Goal: Information Seeking & Learning: Learn about a topic

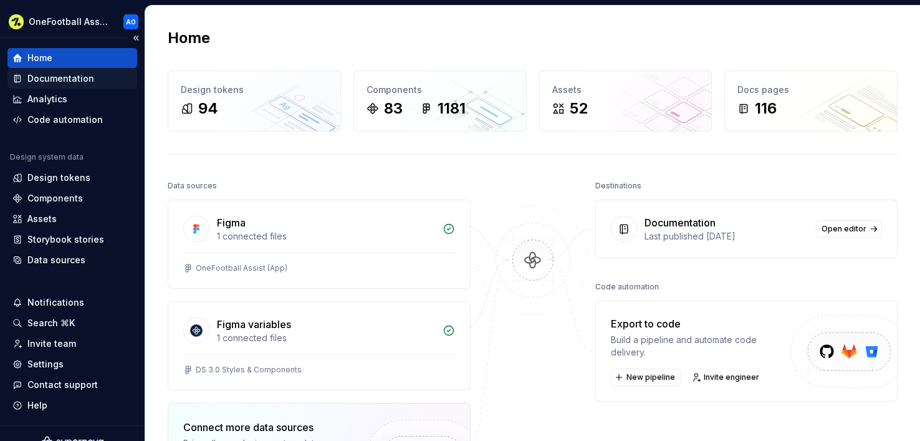
click at [57, 80] on div "Documentation" at bounding box center [60, 78] width 67 height 12
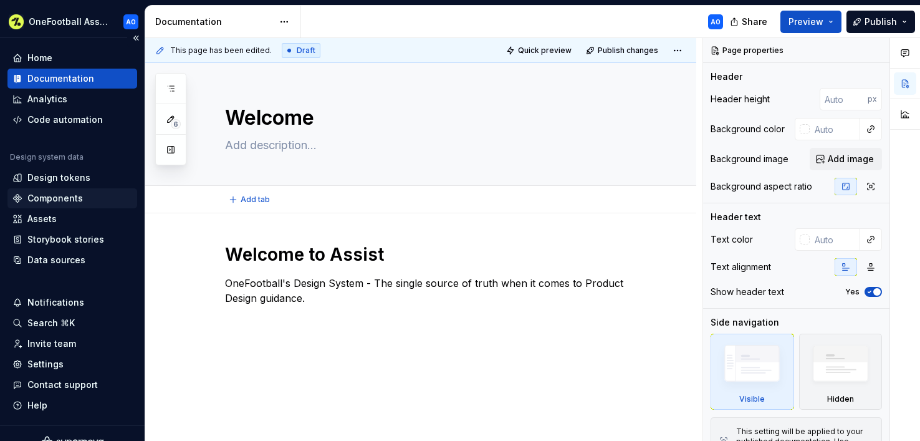
type textarea "*"
click at [66, 196] on div "Components" at bounding box center [55, 198] width 56 height 12
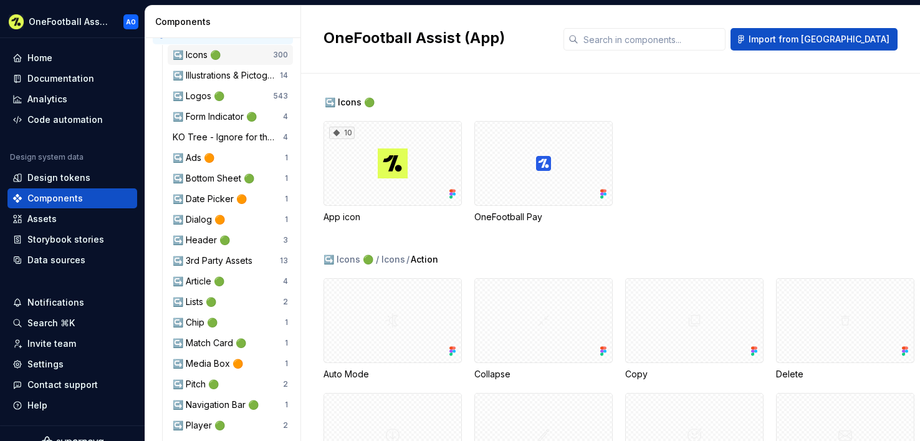
scroll to position [184, 0]
